Goal: Information Seeking & Learning: Learn about a topic

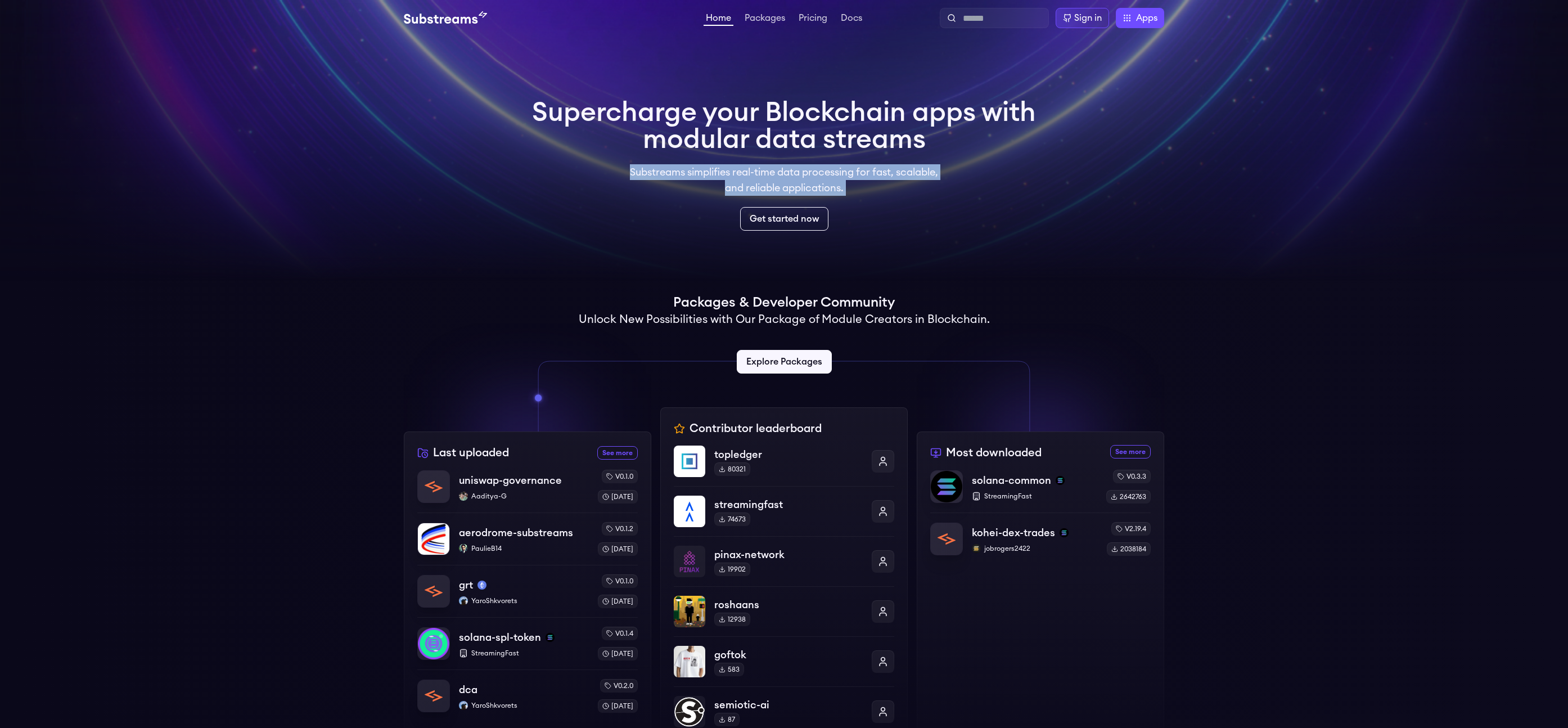
drag, startPoint x: 779, startPoint y: 163, endPoint x: 817, endPoint y: 201, distance: 53.7
click at [817, 201] on div "Supercharge your Blockchain apps with modular data streams Substreams simplifie…" at bounding box center [784, 165] width 504 height 132
click at [769, 21] on link "Packages" at bounding box center [765, 19] width 45 height 11
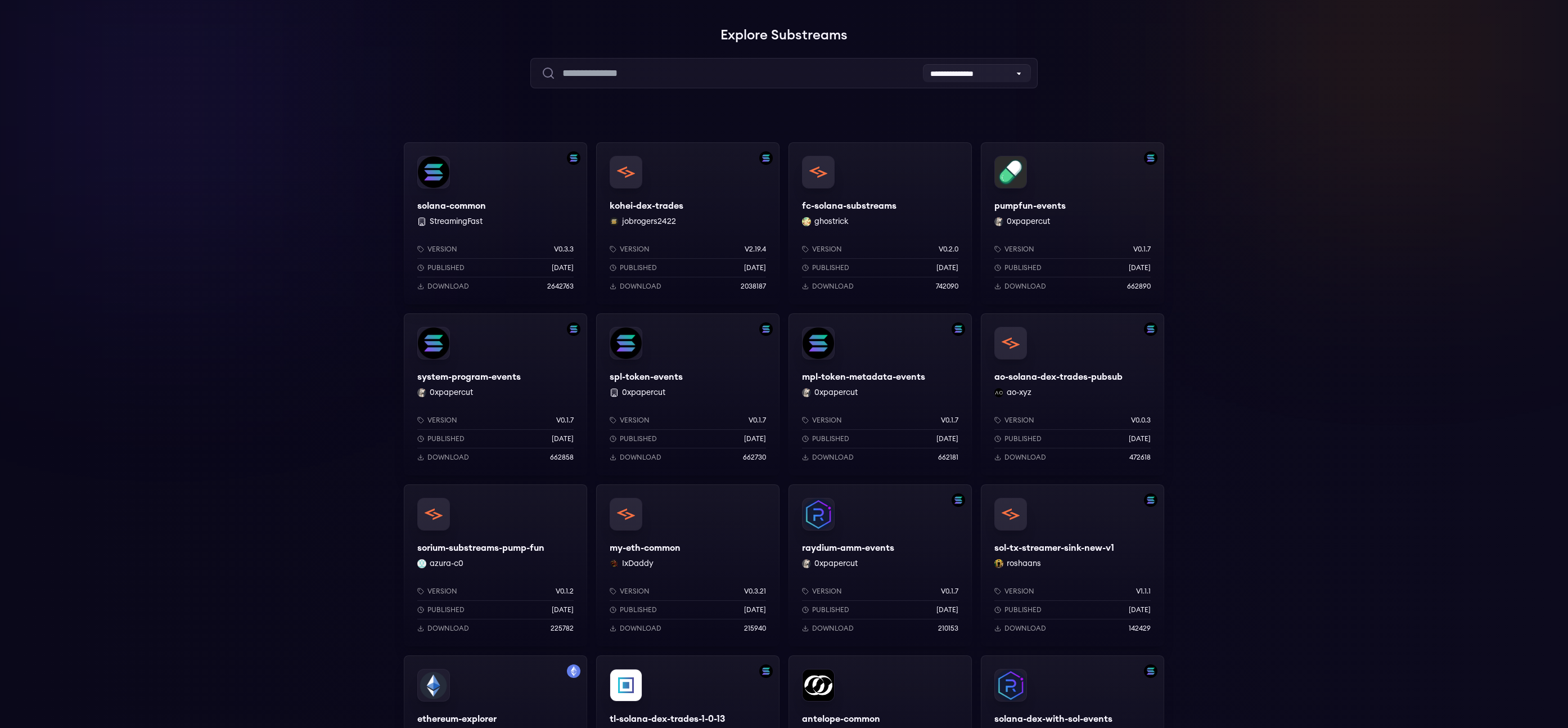
scroll to position [70, 0]
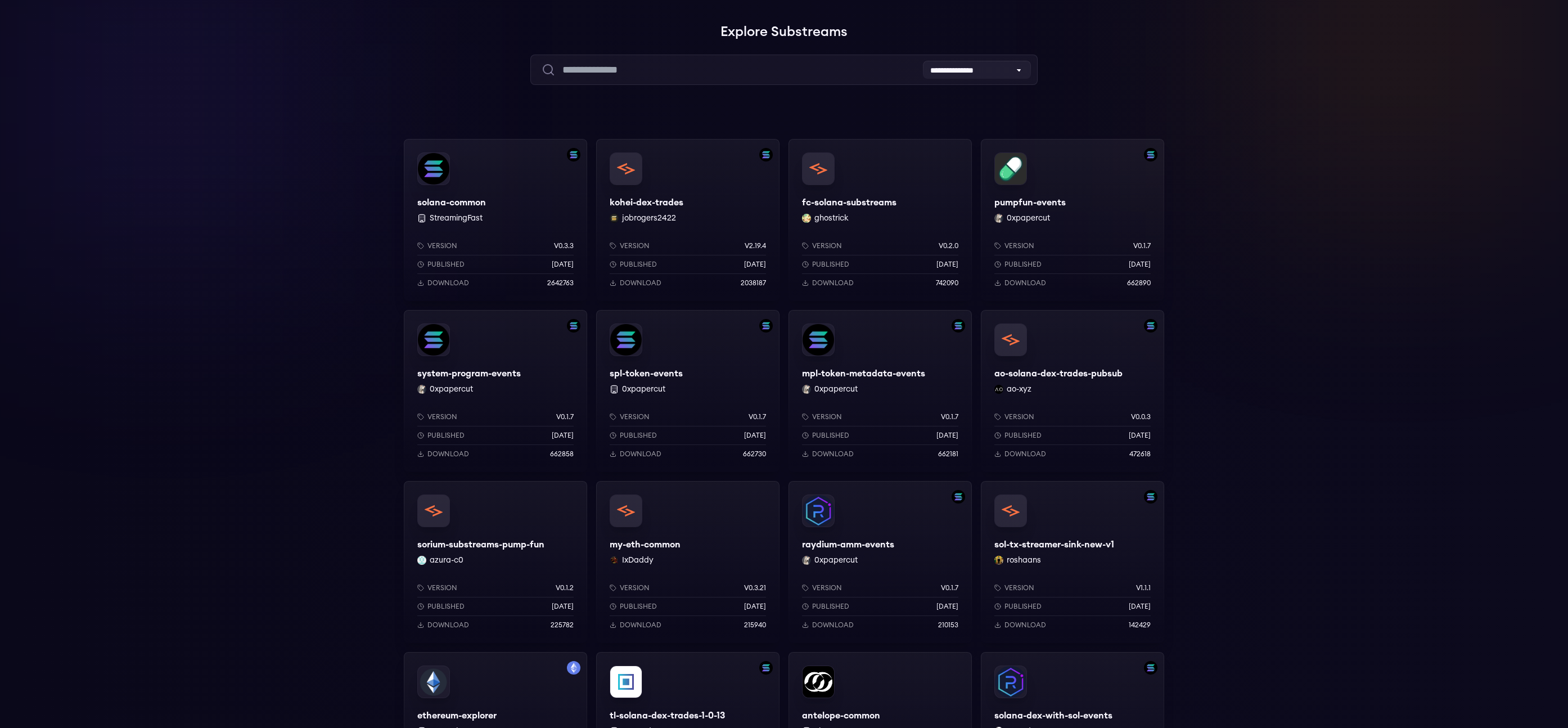
click at [720, 370] on div "spl-token-events 0xpapercut Version v0.1.7 Published 9 months ago Download 6627…" at bounding box center [688, 390] width 183 height 162
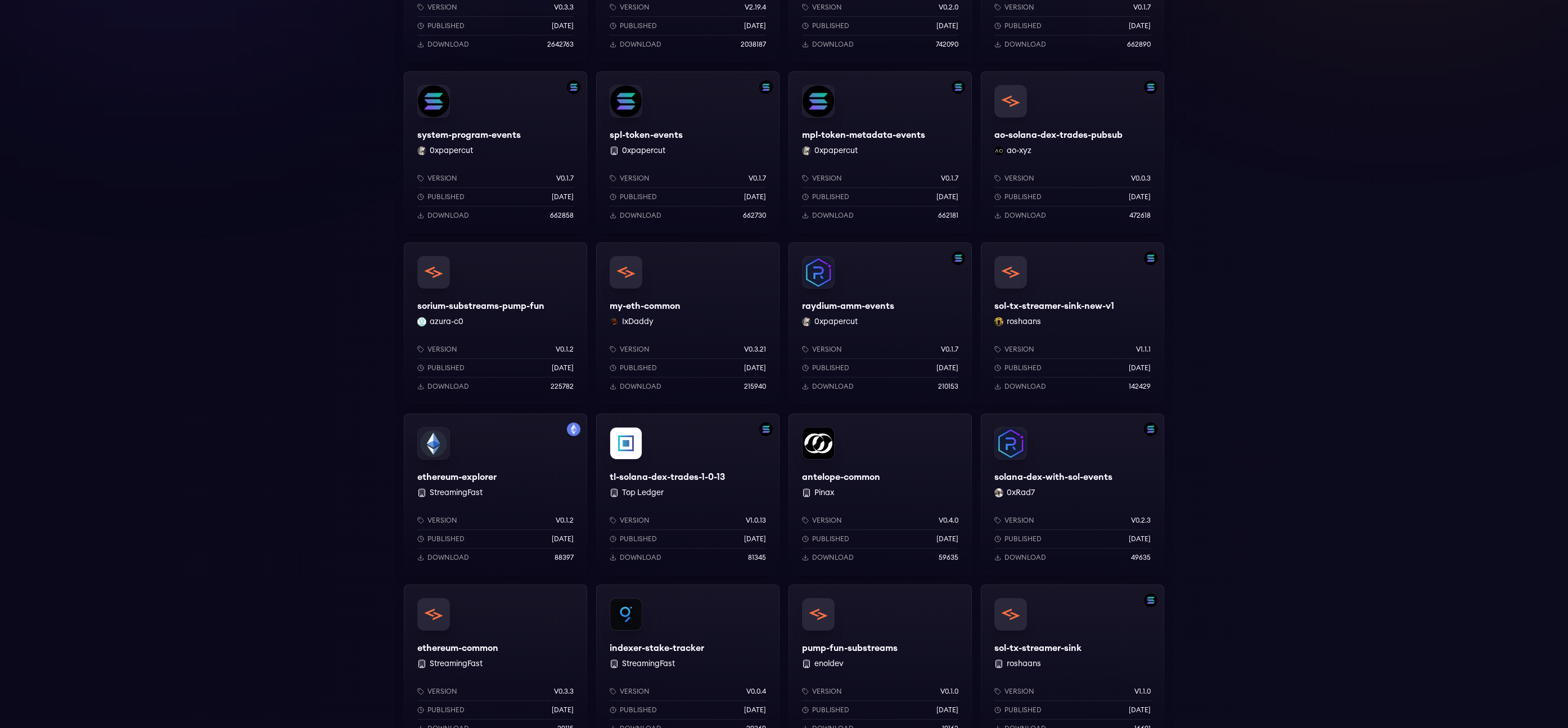
scroll to position [306, 0]
click at [929, 118] on div "mpl-token-metadata-events 0xpapercut Version v0.1.7 Published 9 months ago Down…" at bounding box center [879, 154] width 183 height 162
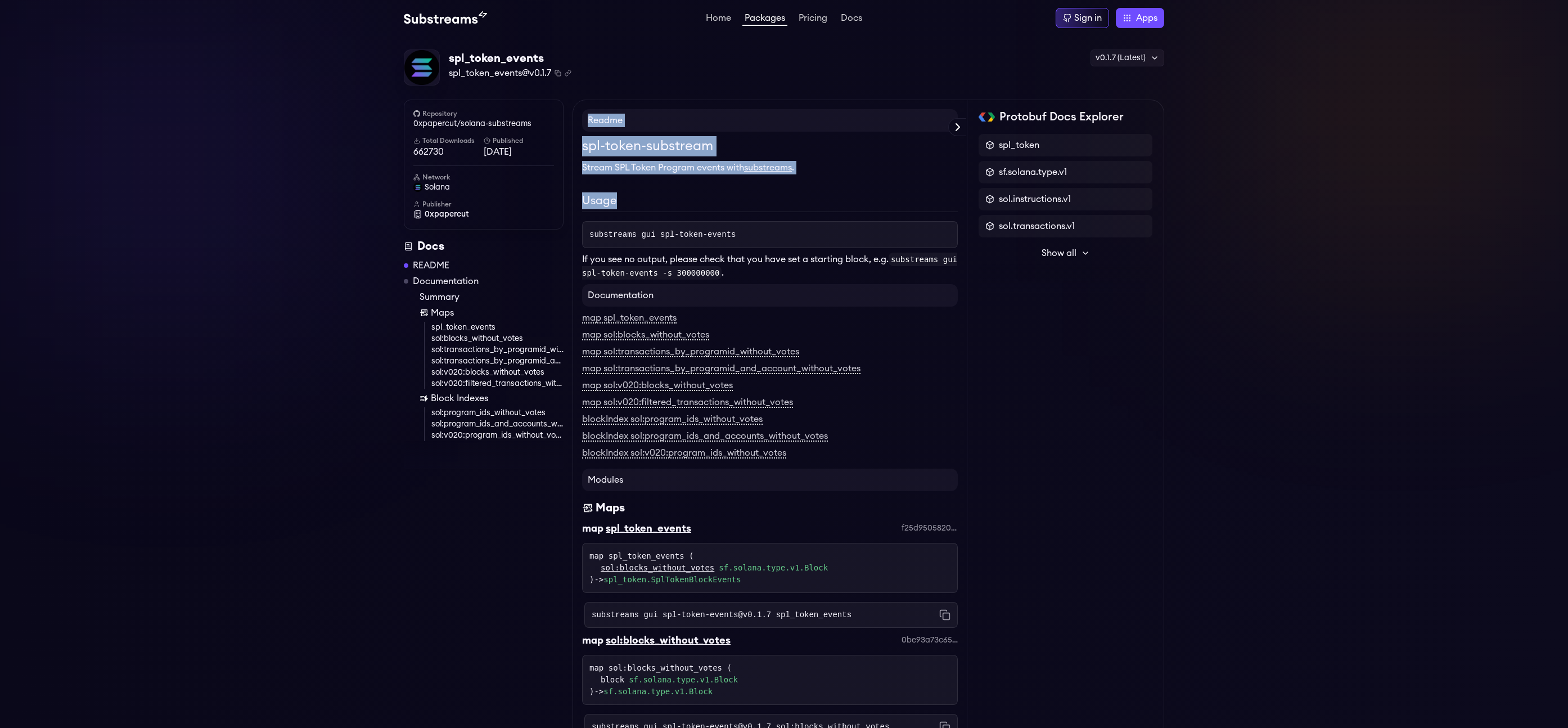
drag, startPoint x: 736, startPoint y: 95, endPoint x: 829, endPoint y: 214, distance: 151.0
click at [829, 214] on div "spl-token-substream Stream SPL Token Program events with substreams . Usage sub…" at bounding box center [769, 208] width 375 height 143
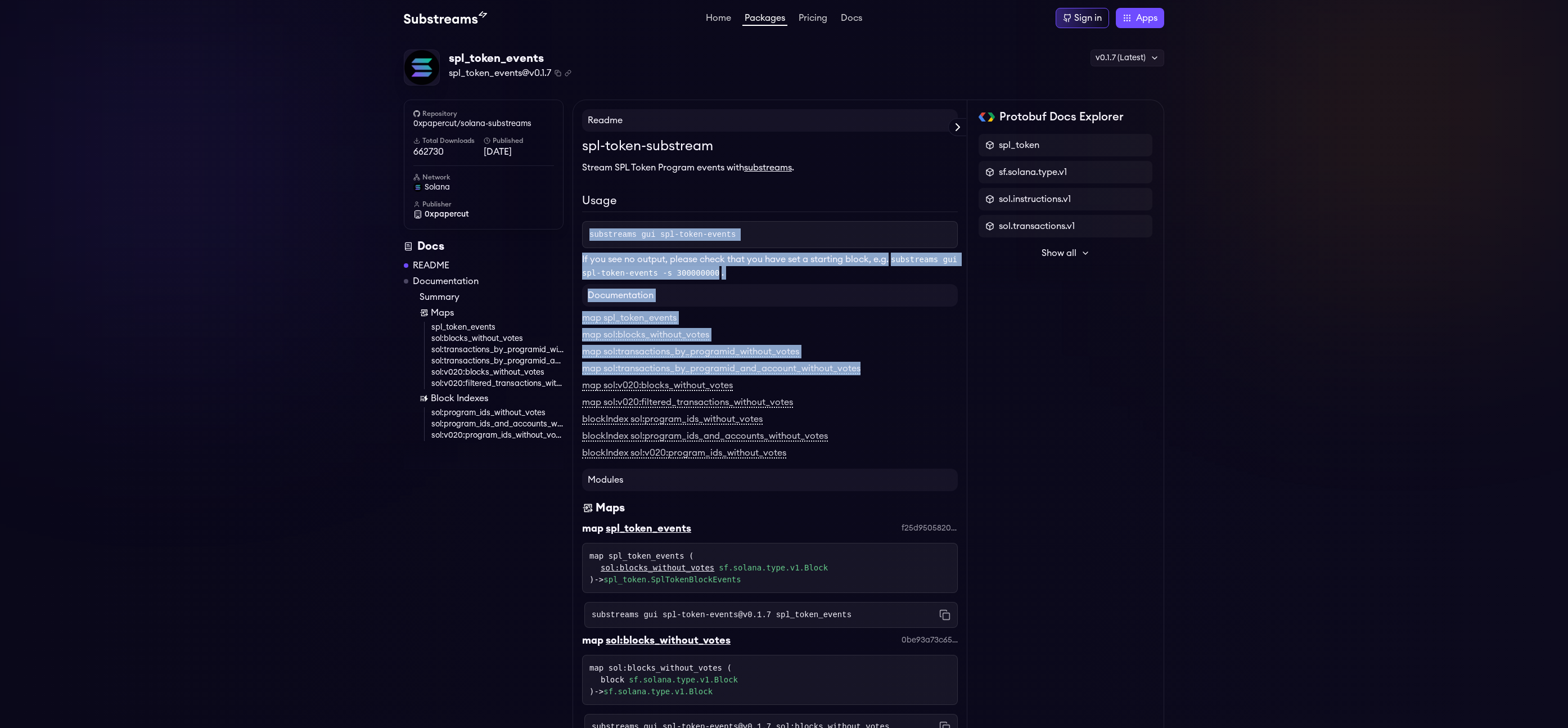
drag, startPoint x: 829, startPoint y: 214, endPoint x: 946, endPoint y: 367, distance: 192.6
click at [946, 367] on div "map sol:transactions_by_programid_and_account_without_votes" at bounding box center [769, 368] width 375 height 13
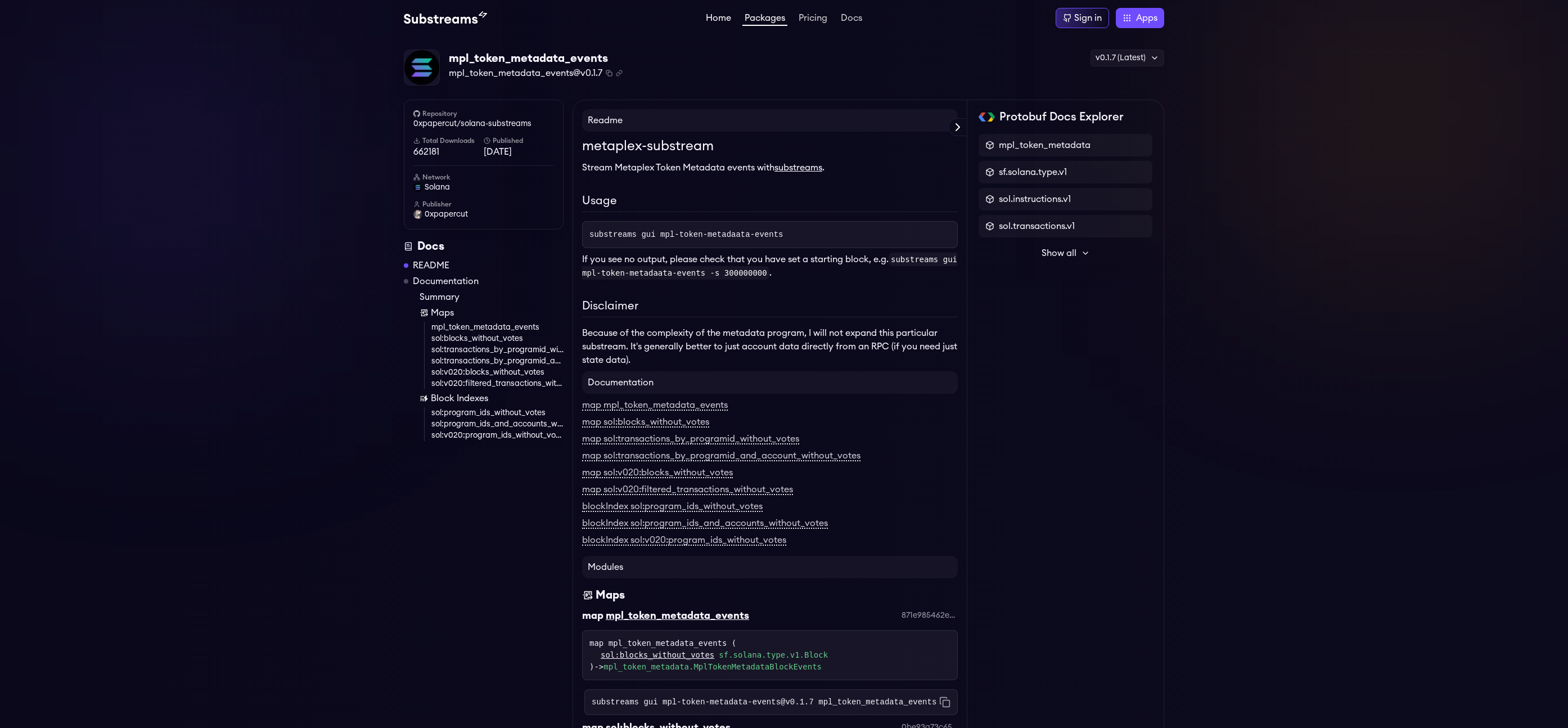
click at [720, 16] on link "Home" at bounding box center [719, 19] width 30 height 11
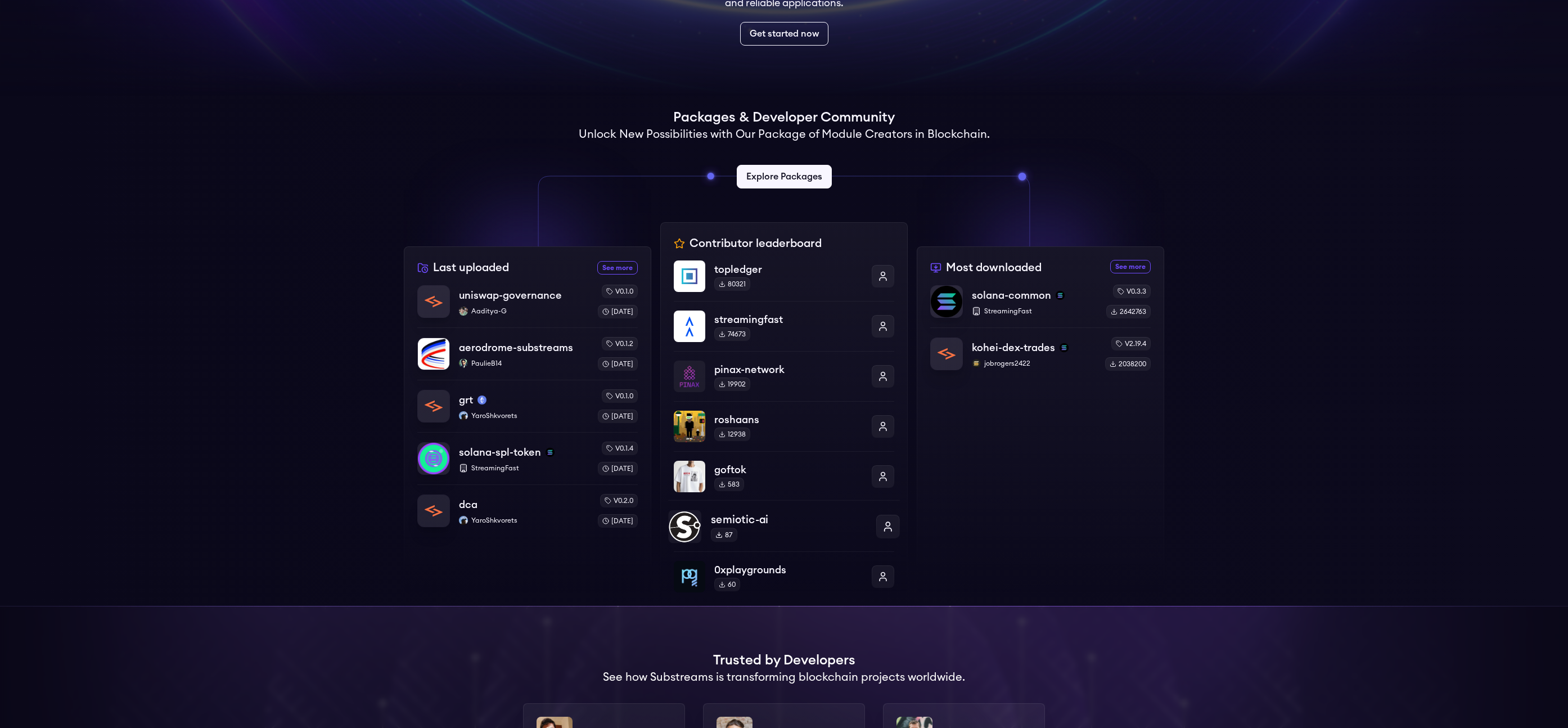
scroll to position [185, 0]
click at [1011, 299] on p "solana-common" at bounding box center [1010, 294] width 80 height 16
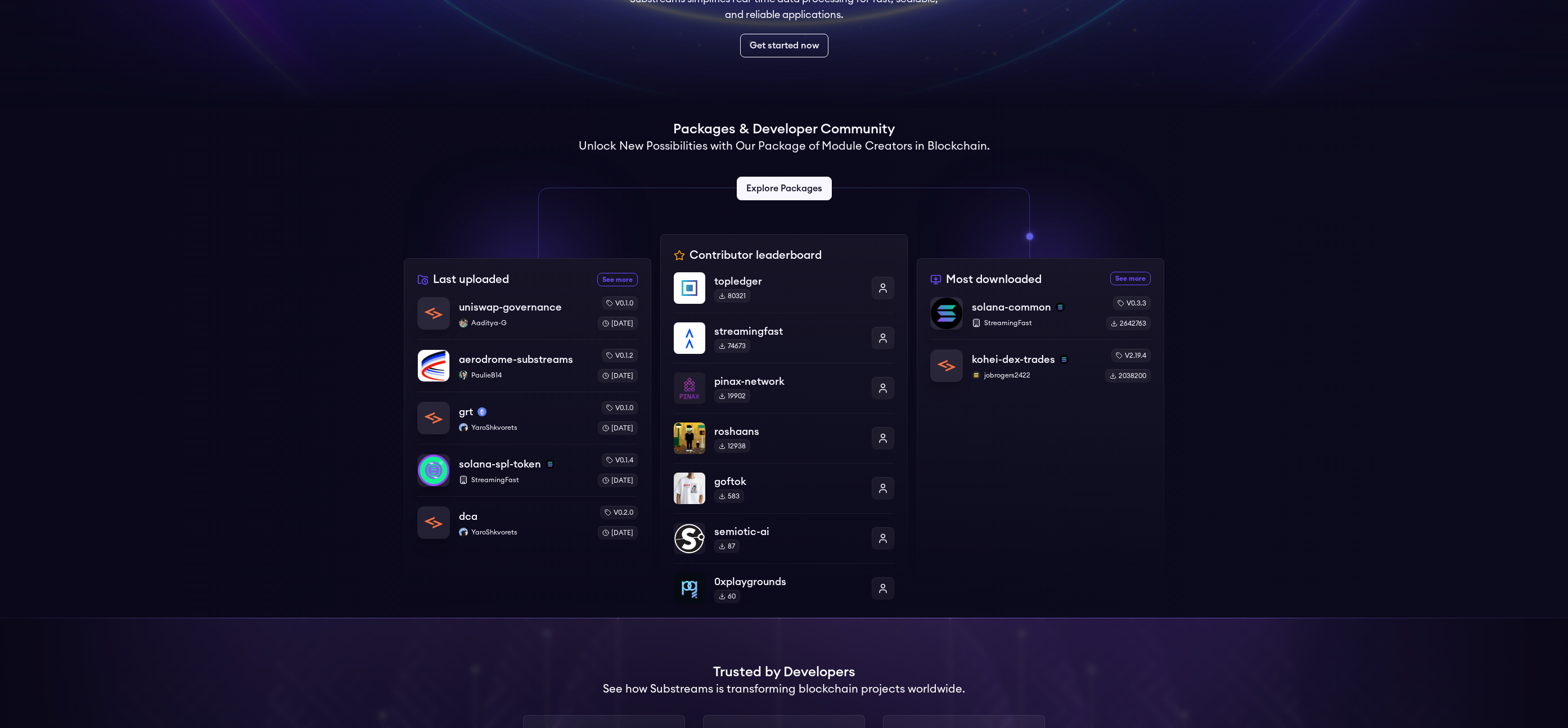
scroll to position [172, 0]
click at [521, 372] on p "PaulieB14" at bounding box center [524, 376] width 132 height 9
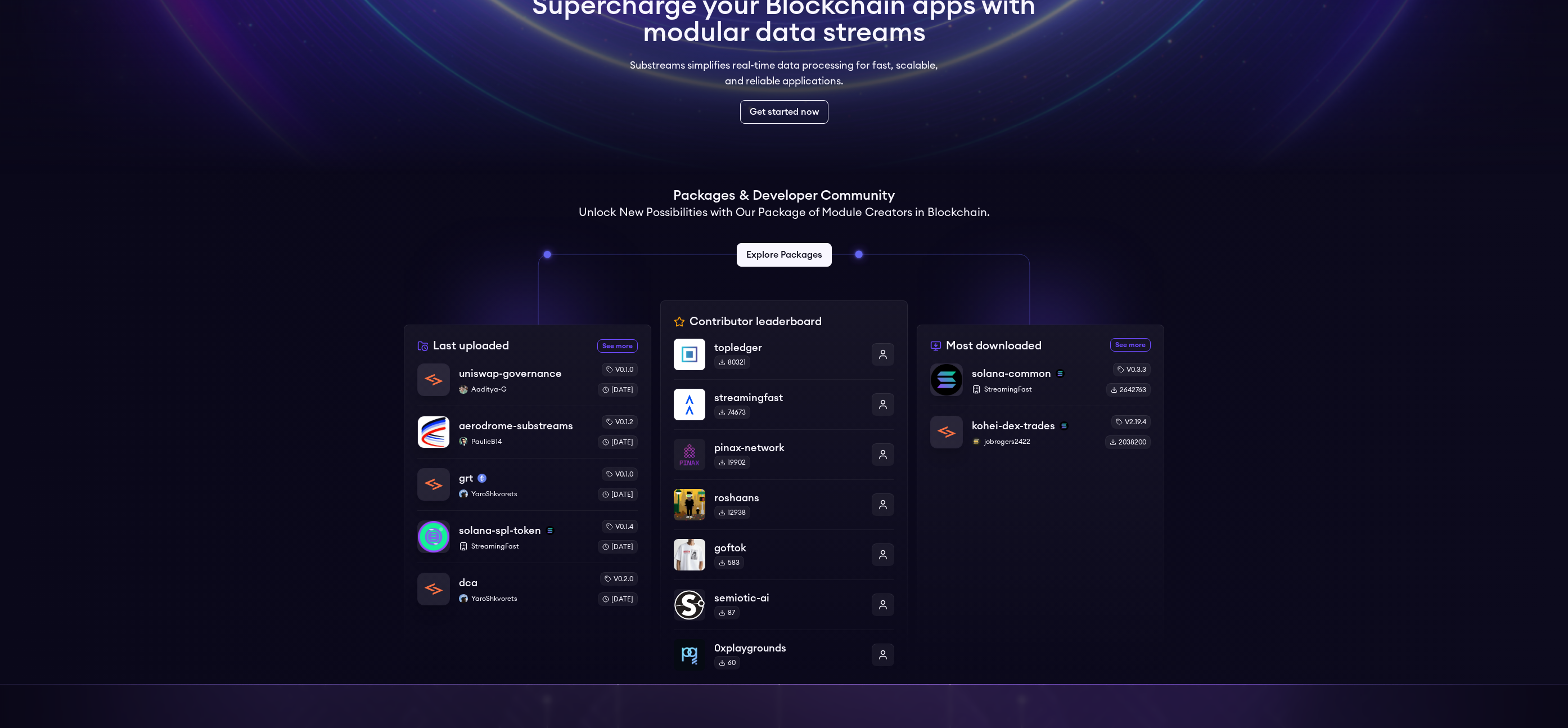
scroll to position [0, 0]
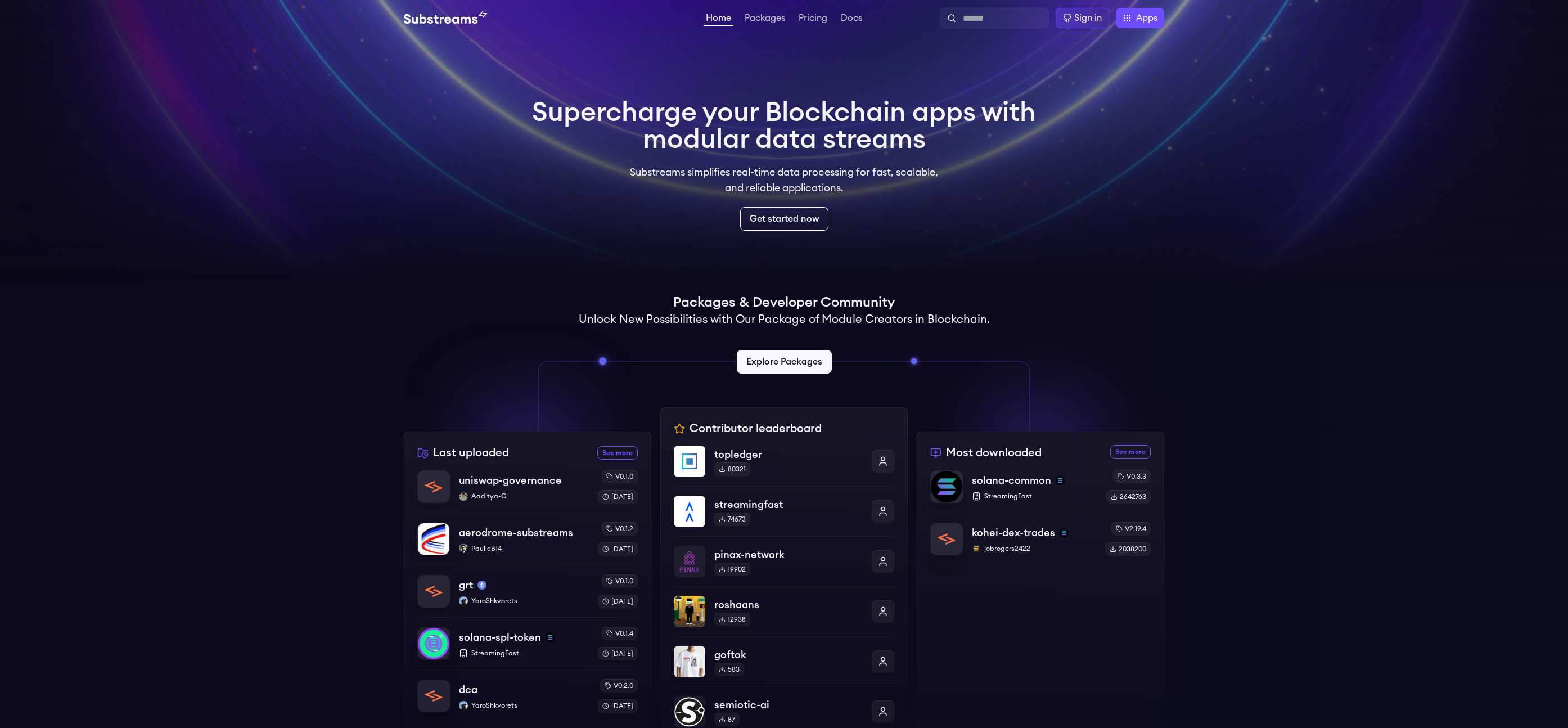
click at [981, 157] on div "Supercharge your Blockchain apps with modular data streams Substreams simplifie…" at bounding box center [784, 165] width 504 height 132
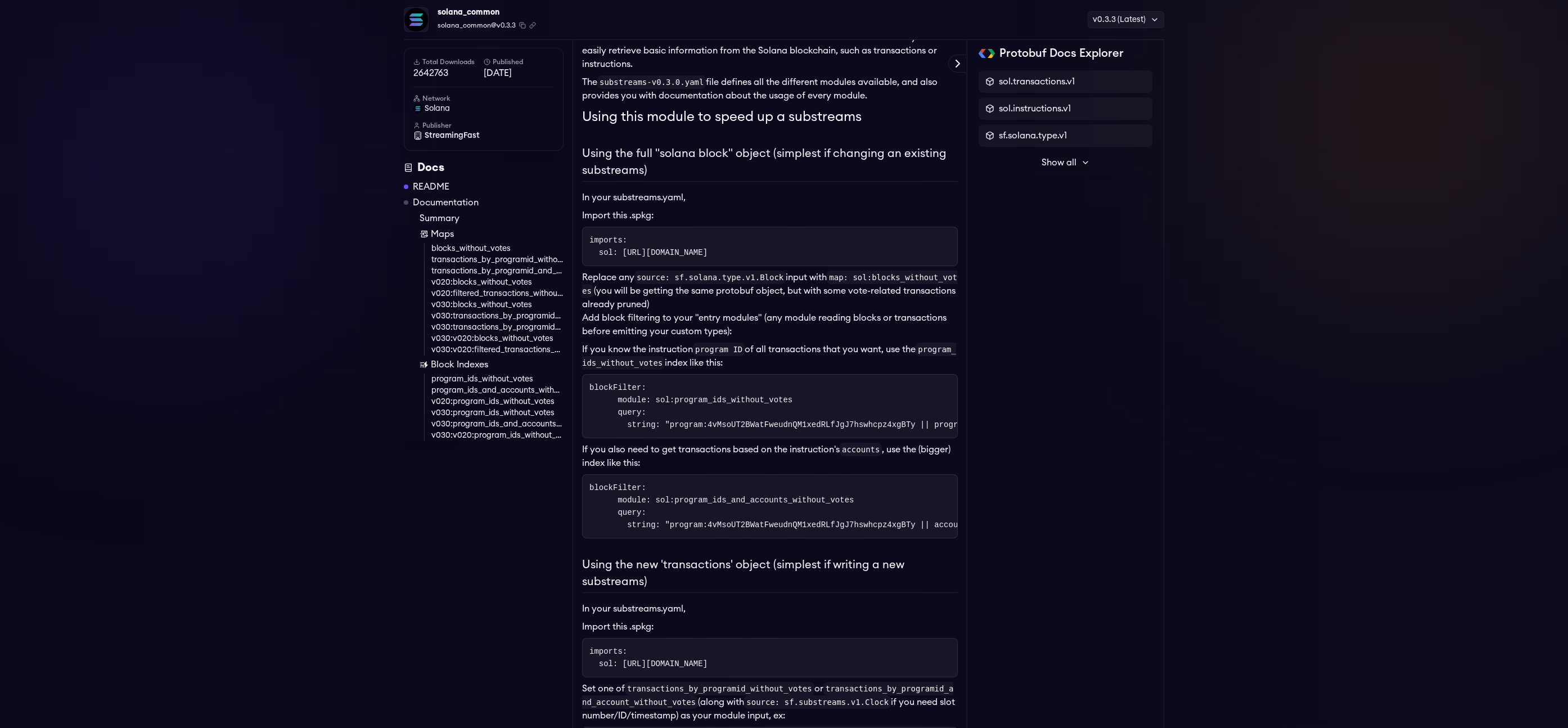
scroll to position [151, 0]
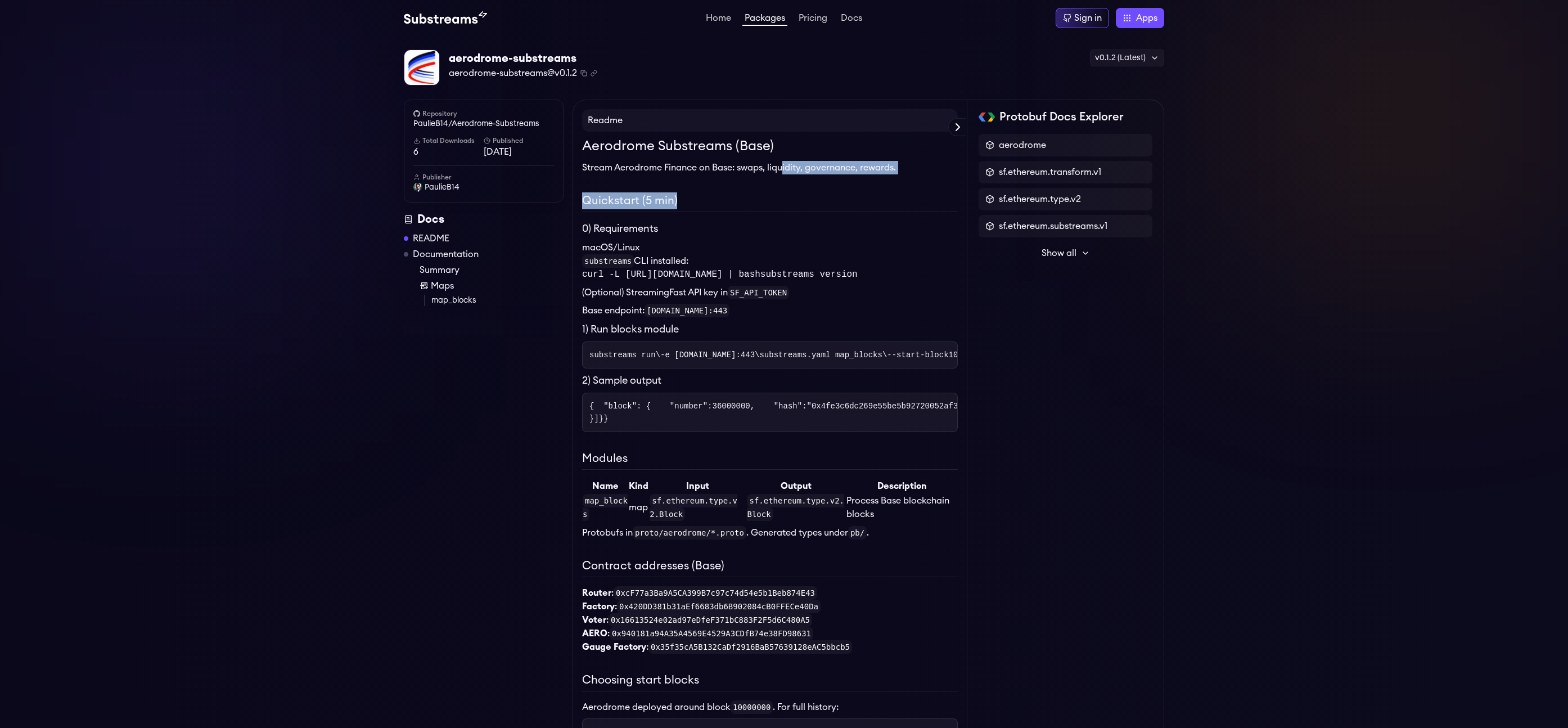
drag, startPoint x: 785, startPoint y: 167, endPoint x: 803, endPoint y: 196, distance: 34.1
click at [802, 196] on div "Aerodrome Substreams (Base) Stream Aerodrome Finance on Base: swaps, liquidity,…" at bounding box center [769, 648] width 375 height 1024
click at [803, 196] on h2 "Quickstart (5 min)" at bounding box center [769, 201] width 375 height 20
